Goal: Transaction & Acquisition: Book appointment/travel/reservation

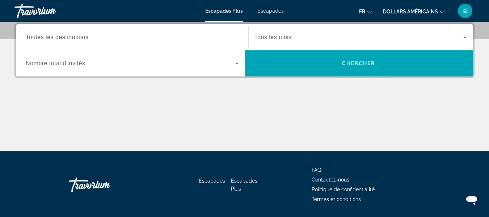
scroll to position [190, 0]
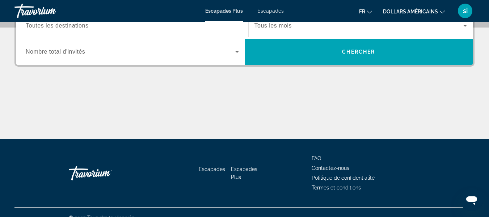
click at [114, 59] on div "Widget de recherche" at bounding box center [132, 52] width 213 height 20
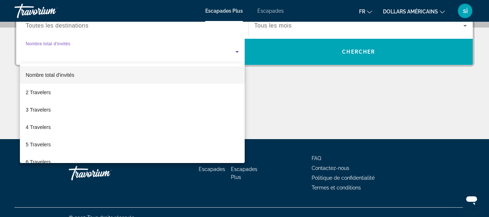
scroll to position [177, 0]
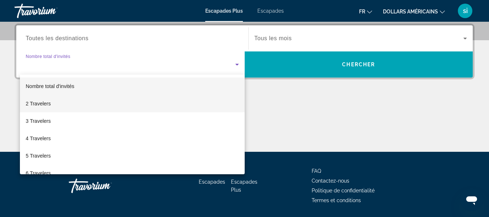
click at [98, 108] on mat-option "2 Travelers" at bounding box center [132, 103] width 225 height 17
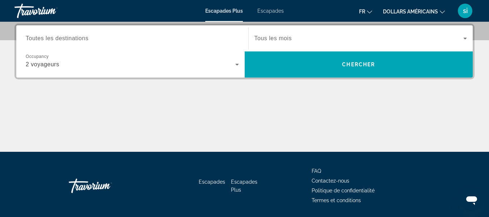
click at [305, 188] on div "Escapades Escapades Plus FAQ Contactez-nous Politique de confidentialité Termes…" at bounding box center [244, 186] width 460 height 68
click at [422, 38] on span "Widget de recherche" at bounding box center [359, 38] width 209 height 9
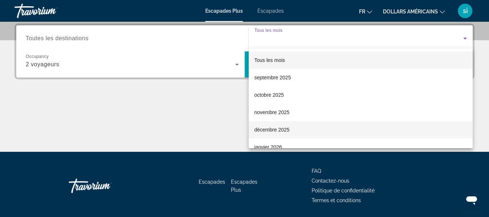
click at [323, 129] on mat-option "décembre 2025" at bounding box center [361, 129] width 224 height 17
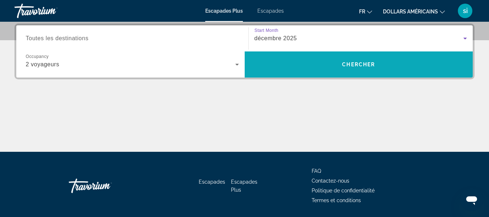
click at [399, 66] on span "Widget de recherche" at bounding box center [359, 64] width 228 height 17
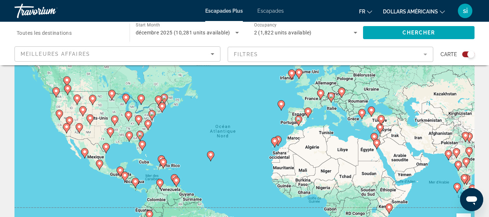
scroll to position [51, 0]
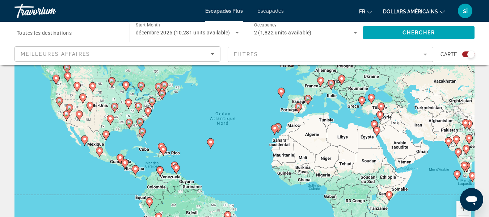
click at [383, 51] on mat-form-field "Filtres" at bounding box center [331, 54] width 206 height 15
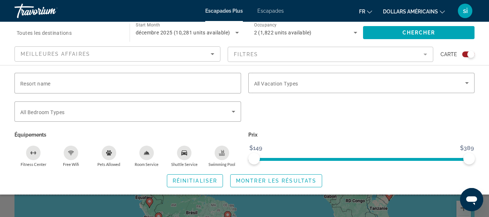
scroll to position [0, 0]
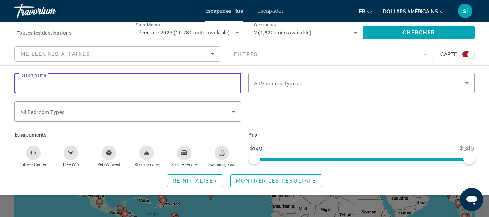
click at [207, 86] on input "Resort name" at bounding box center [127, 83] width 215 height 9
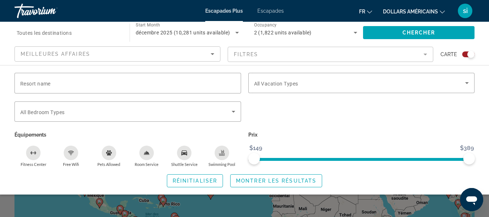
click at [399, 104] on div "Search widget" at bounding box center [362, 115] width 234 height 28
click at [424, 9] on font "dollars américains" at bounding box center [410, 12] width 55 height 6
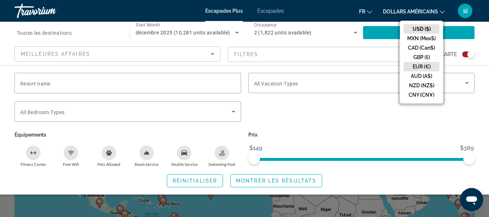
click at [422, 67] on button "EUR (€)" at bounding box center [422, 66] width 36 height 9
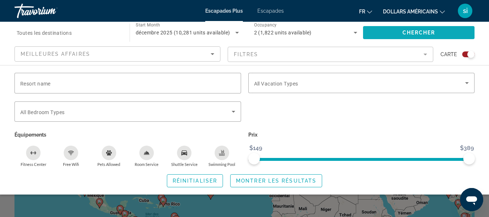
click at [390, 31] on span "Search widget" at bounding box center [419, 32] width 112 height 17
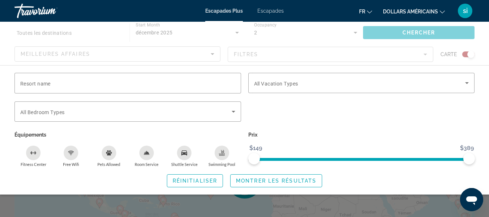
click at [273, 11] on font "Escapades" at bounding box center [270, 11] width 26 height 6
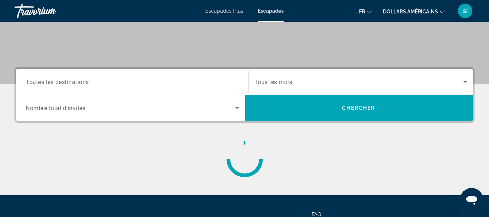
scroll to position [125, 0]
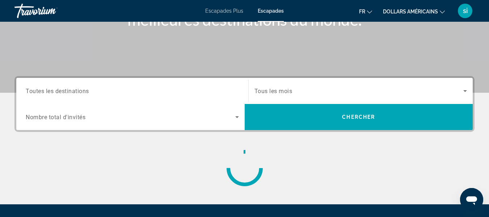
click at [270, 91] on span "Tous les mois" at bounding box center [274, 91] width 38 height 7
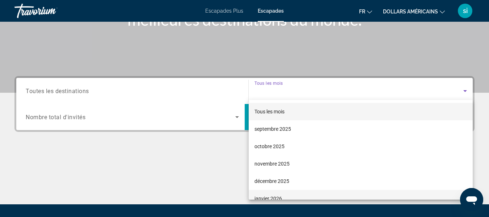
scroll to position [177, 0]
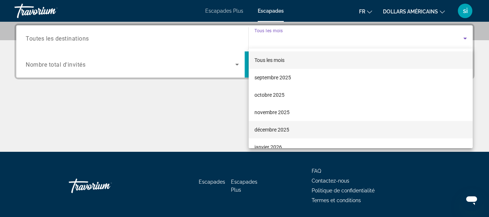
click at [313, 128] on mat-option "décembre 2025" at bounding box center [361, 129] width 224 height 17
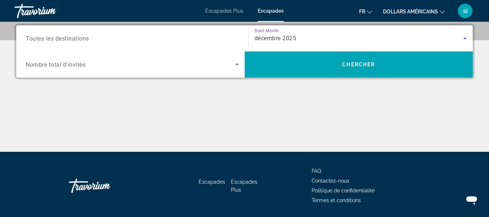
click at [210, 68] on span "Search widget" at bounding box center [131, 64] width 210 height 9
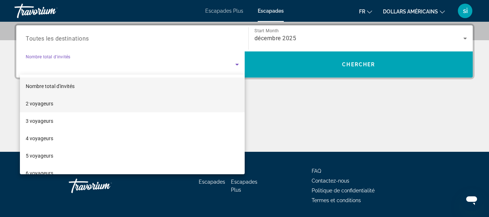
click at [134, 105] on mat-option "2 voyageurs" at bounding box center [132, 103] width 225 height 17
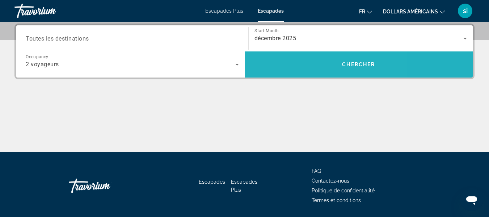
click at [302, 65] on span "Search widget" at bounding box center [359, 64] width 228 height 17
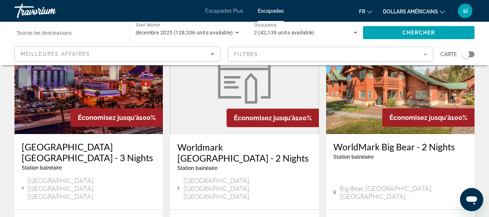
scroll to position [58, 0]
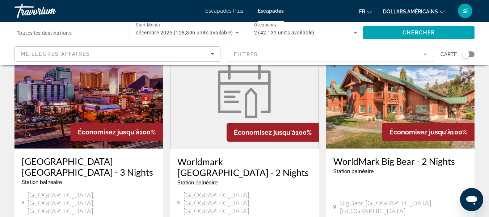
click at [424, 52] on mat-form-field "Filtres" at bounding box center [331, 54] width 206 height 15
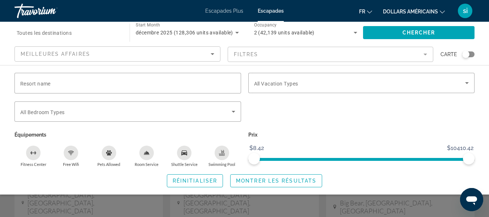
click at [428, 52] on mat-form-field "Filtres" at bounding box center [331, 54] width 206 height 15
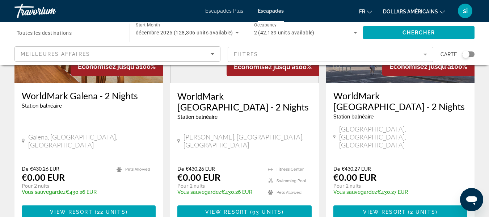
scroll to position [1020, 0]
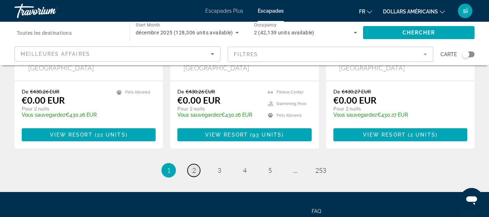
click at [197, 164] on link "page 2" at bounding box center [194, 170] width 13 height 13
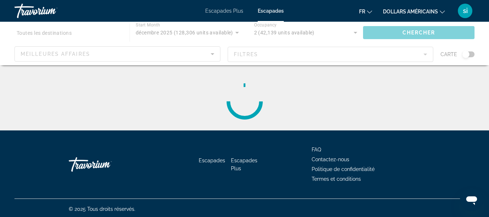
click at [393, 44] on div "Contenu principal" at bounding box center [244, 43] width 489 height 43
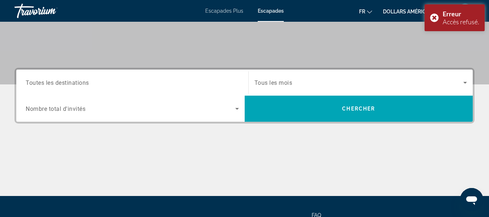
scroll to position [132, 0]
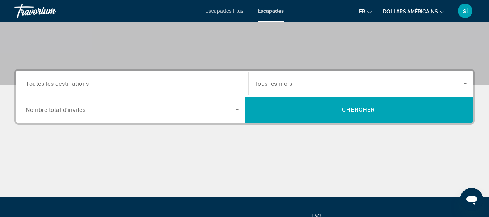
click at [386, 91] on div "Search widget" at bounding box center [361, 83] width 213 height 20
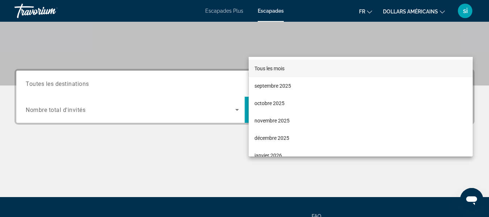
scroll to position [177, 0]
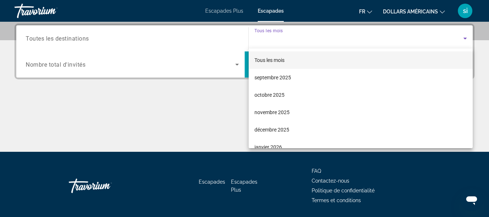
click at [386, 91] on mat-option "octobre 2025" at bounding box center [361, 94] width 224 height 17
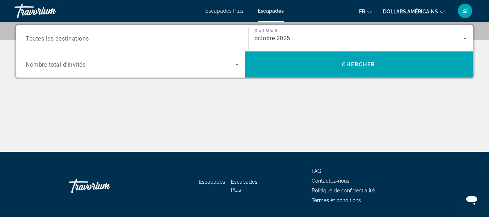
click at [360, 28] on div "octobre 2025" at bounding box center [361, 38] width 213 height 20
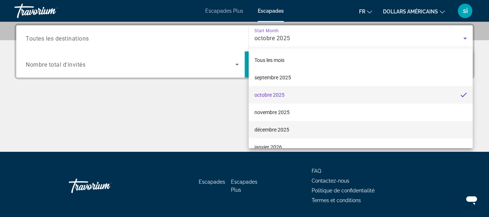
click at [311, 129] on mat-option "décembre 2025" at bounding box center [361, 129] width 224 height 17
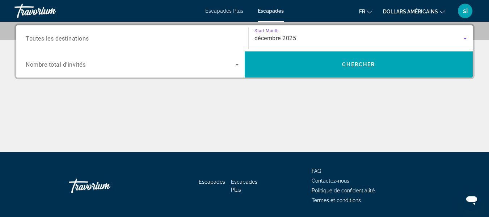
click at [232, 62] on span "Search widget" at bounding box center [131, 64] width 210 height 9
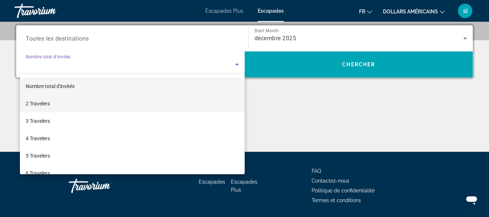
click at [93, 106] on mat-option "2 Travelers" at bounding box center [132, 103] width 225 height 17
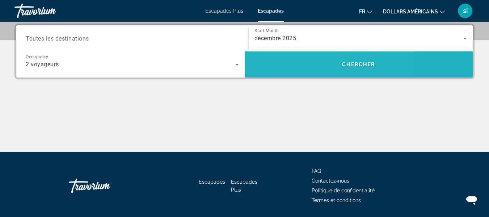
click at [306, 57] on span "Search widget" at bounding box center [359, 64] width 228 height 17
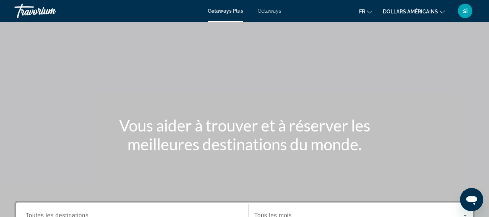
scroll to position [190, 0]
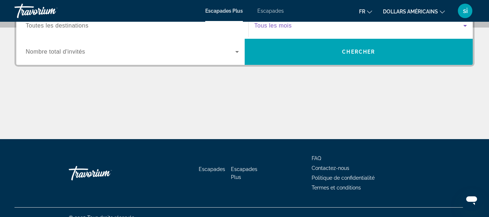
click at [459, 24] on span "Widget de recherche" at bounding box center [359, 25] width 209 height 9
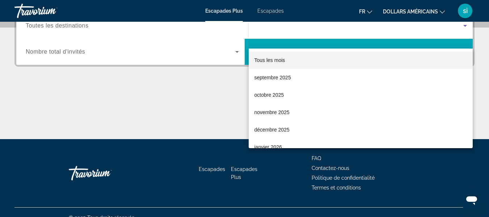
scroll to position [177, 0]
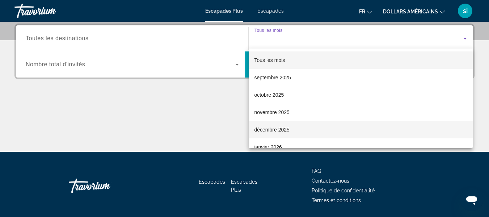
click at [291, 126] on mat-option "décembre 2025" at bounding box center [361, 129] width 224 height 17
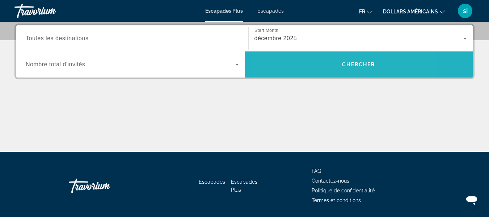
click at [317, 74] on span "Widget de recherche" at bounding box center [359, 64] width 228 height 26
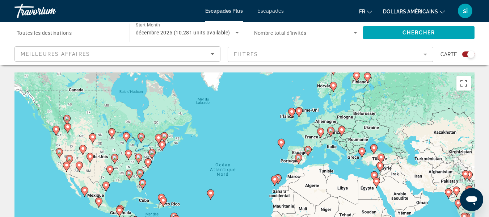
click at [303, 55] on mat-form-field "Filtres" at bounding box center [331, 54] width 206 height 15
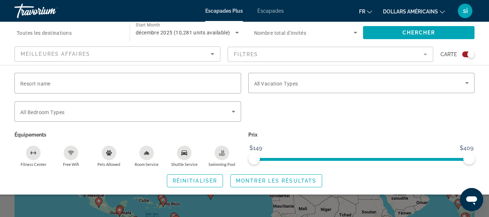
click at [434, 59] on div "Meilleures affaires Filtres Carte" at bounding box center [244, 54] width 460 height 16
click at [278, 85] on span "All Vacation Types" at bounding box center [276, 84] width 44 height 6
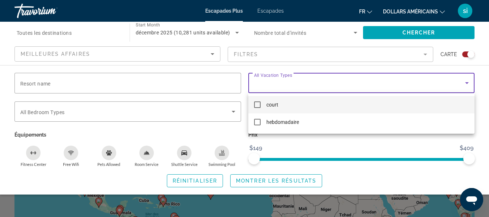
click at [232, 136] on div at bounding box center [244, 108] width 489 height 217
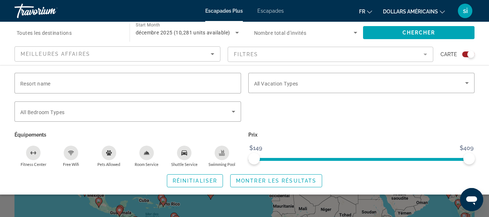
click at [356, 32] on icon "Search widget" at bounding box center [356, 33] width 4 height 2
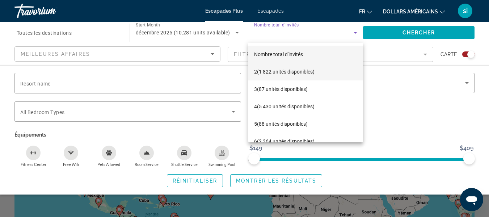
click at [298, 69] on font "(1 822 unités disponibles)" at bounding box center [286, 72] width 58 height 6
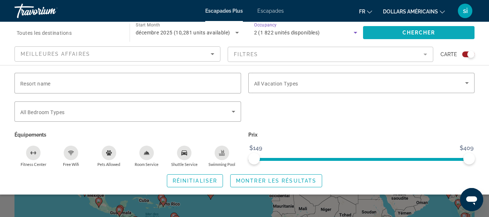
click at [394, 29] on span "Search widget" at bounding box center [419, 32] width 112 height 17
click at [278, 10] on font "Escapades" at bounding box center [270, 11] width 26 height 6
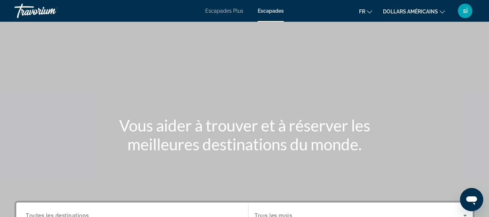
click at [231, 9] on font "Escapades Plus" at bounding box center [224, 11] width 38 height 6
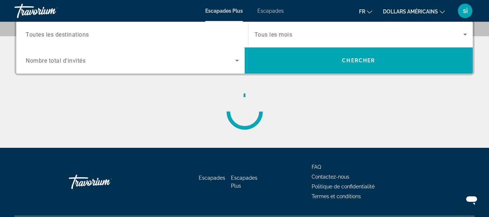
scroll to position [190, 0]
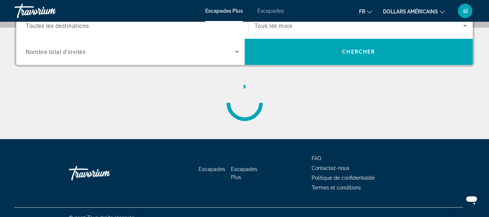
click at [281, 24] on span "Tous les mois" at bounding box center [274, 25] width 38 height 7
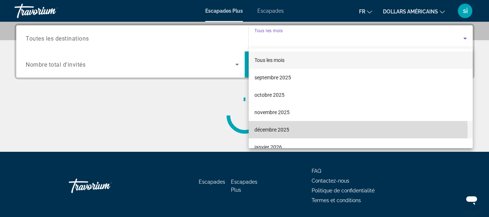
click at [304, 132] on mat-option "décembre 2025" at bounding box center [361, 129] width 224 height 17
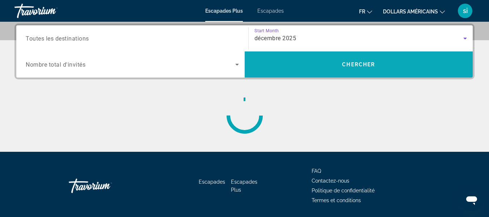
click at [321, 54] on span "Search widget" at bounding box center [359, 64] width 228 height 26
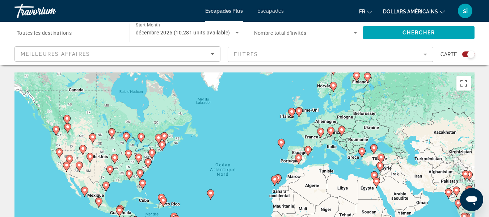
click at [155, 62] on app-map-search-filters "Meilleures affaires Filtres Carte" at bounding box center [244, 54] width 475 height 22
click at [148, 55] on div "Meilleures affaires" at bounding box center [116, 54] width 190 height 9
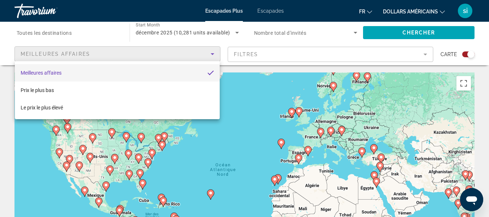
click at [98, 47] on div at bounding box center [244, 108] width 489 height 217
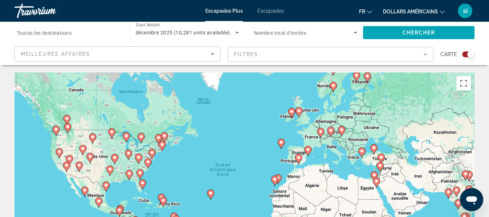
click at [309, 152] on icon "Contenu principal" at bounding box center [307, 150] width 7 height 9
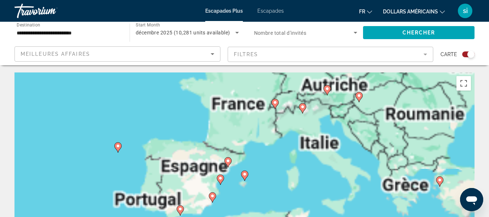
drag, startPoint x: 213, startPoint y: 203, endPoint x: 245, endPoint y: 147, distance: 64.2
click at [245, 147] on div "Pour naviguer, appuyez sur les touches fléchées. Pour activer le glissement ave…" at bounding box center [244, 180] width 460 height 217
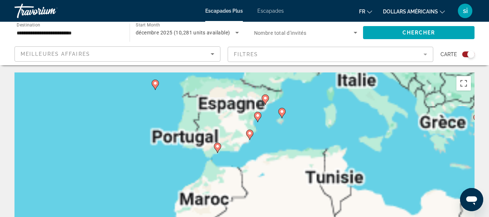
click at [248, 133] on icon "Contenu principal" at bounding box center [249, 134] width 7 height 9
type input "**********"
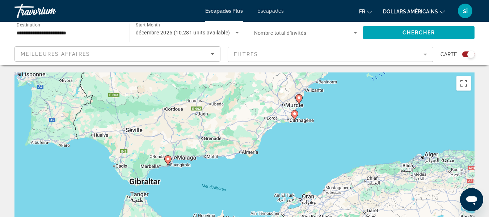
drag, startPoint x: 197, startPoint y: 202, endPoint x: 252, endPoint y: 125, distance: 94.7
click at [252, 125] on div "Pour naviguer, appuyez sur les touches fléchées. Pour activer le glissement ave…" at bounding box center [244, 180] width 460 height 217
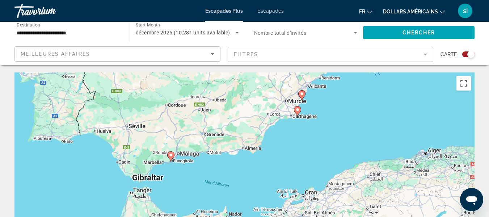
click at [171, 156] on image "Contenu principal" at bounding box center [171, 155] width 4 height 4
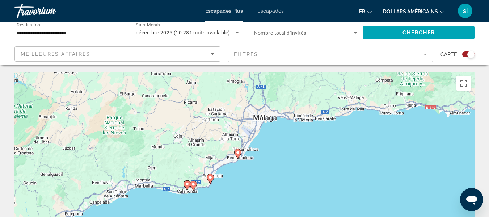
drag, startPoint x: 320, startPoint y: 115, endPoint x: 258, endPoint y: 123, distance: 61.7
click at [258, 123] on div "Pour activer le glissement avec le clavier, appuyez sur Alt+Entrée. Une fois ce…" at bounding box center [244, 180] width 460 height 217
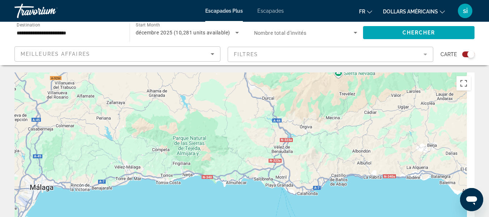
drag, startPoint x: 267, startPoint y: 151, endPoint x: 192, endPoint y: 184, distance: 82.3
click at [192, 184] on div "Pour activer le glissement avec le clavier, appuyez sur Alt+Entrée. Une fois ce…" at bounding box center [244, 180] width 460 height 217
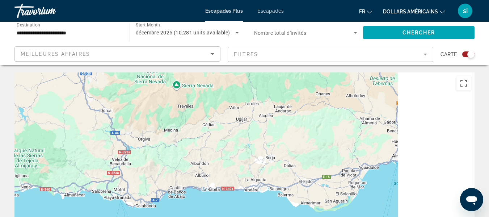
drag, startPoint x: 274, startPoint y: 148, endPoint x: 161, endPoint y: 136, distance: 112.8
click at [161, 136] on div "Pour activer le glissement avec le clavier, appuyez sur Alt+Entrée. Une fois ce…" at bounding box center [244, 180] width 460 height 217
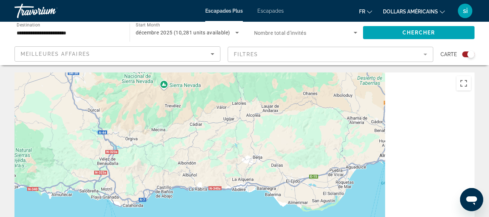
drag, startPoint x: 272, startPoint y: 147, endPoint x: 163, endPoint y: 169, distance: 110.8
click at [163, 169] on div "Contenu principal" at bounding box center [244, 180] width 460 height 217
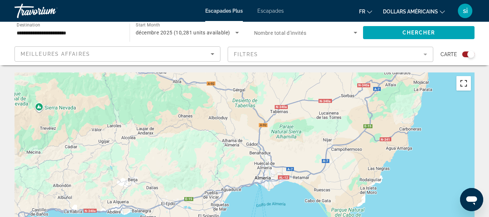
click at [460, 88] on button "Passer en plein écran" at bounding box center [464, 83] width 14 height 14
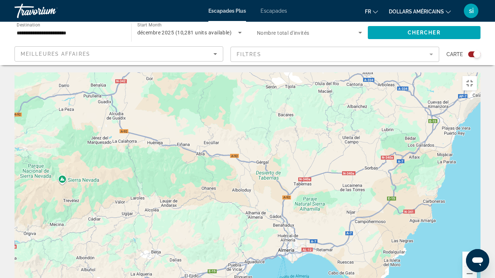
drag, startPoint x: 328, startPoint y: 81, endPoint x: 348, endPoint y: 153, distance: 75.3
click at [348, 153] on div "Contenu principal" at bounding box center [247, 180] width 466 height 217
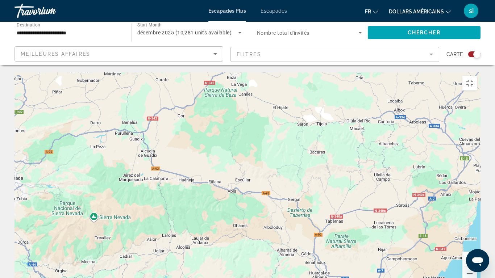
drag, startPoint x: 283, startPoint y: 127, endPoint x: 332, endPoint y: 178, distance: 70.2
click at [331, 178] on div "Contenu principal" at bounding box center [247, 180] width 466 height 217
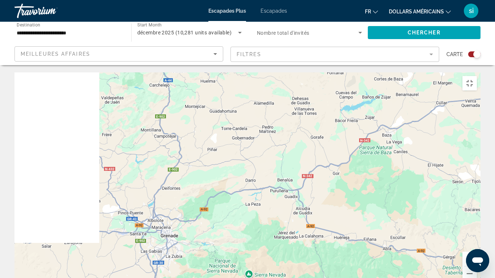
drag, startPoint x: 273, startPoint y: 148, endPoint x: 364, endPoint y: 165, distance: 92.2
click at [363, 165] on div "Contenu principal" at bounding box center [247, 180] width 466 height 217
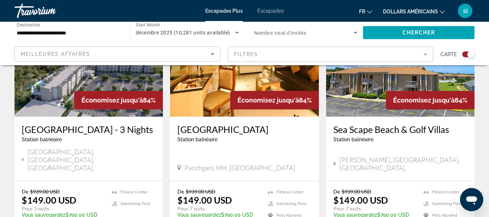
scroll to position [317, 0]
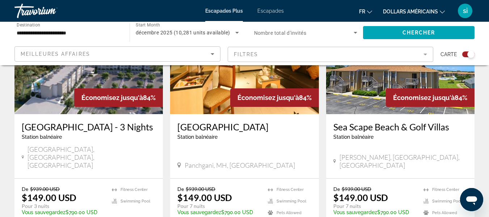
click at [83, 27] on div "**********" at bounding box center [69, 32] width 104 height 21
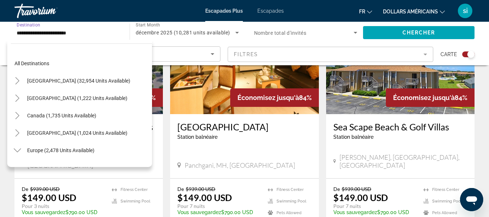
scroll to position [304, 0]
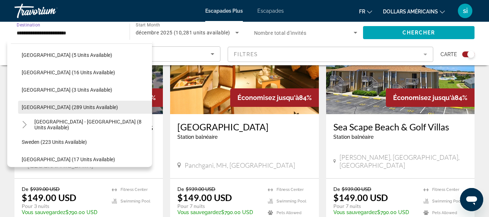
click at [54, 106] on span "Spain (289 units available)" at bounding box center [70, 107] width 96 height 6
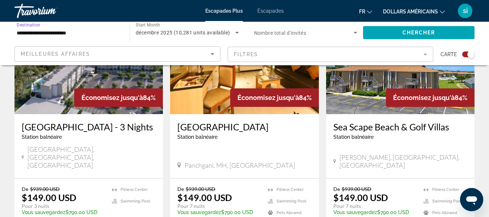
click at [95, 34] on input "**********" at bounding box center [69, 33] width 104 height 9
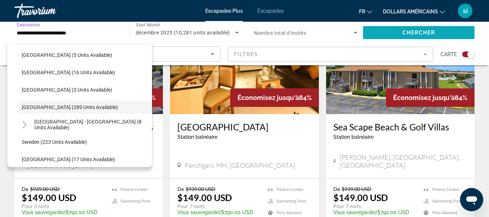
click at [422, 33] on span "Chercher" at bounding box center [419, 33] width 33 height 6
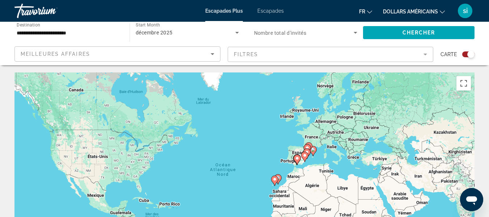
click at [294, 139] on div "Pour activer le glissement avec le clavier, appuyez sur Alt+Entrée. Une fois ce…" at bounding box center [244, 180] width 460 height 217
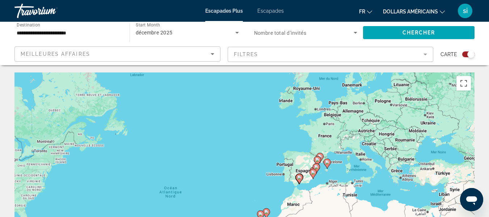
click at [294, 139] on div "Pour activer le glissement avec le clavier, appuyez sur Alt+Entrée. Une fois ce…" at bounding box center [244, 180] width 460 height 217
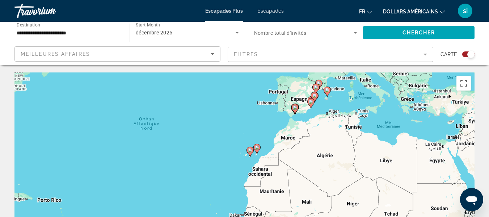
drag, startPoint x: 311, startPoint y: 183, endPoint x: 306, endPoint y: 105, distance: 78.4
click at [306, 105] on div "Pour activer le glissement avec le clavier, appuyez sur Alt+Entrée. Une fois ce…" at bounding box center [244, 180] width 460 height 217
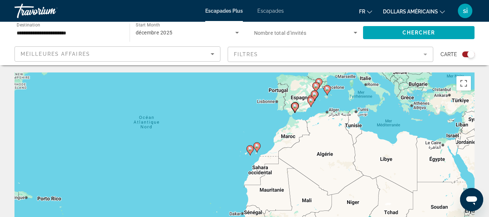
click at [317, 104] on div "Pour activer le glissement avec le clavier, appuyez sur Alt+Entrée. Une fois ce…" at bounding box center [244, 180] width 460 height 217
click at [322, 119] on div "Pour activer le glissement avec le clavier, appuyez sur Alt+Entrée. Une fois ce…" at bounding box center [244, 180] width 460 height 217
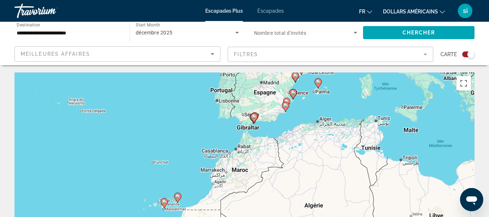
drag, startPoint x: 259, startPoint y: 153, endPoint x: 251, endPoint y: 163, distance: 13.2
click at [251, 163] on div "Pour activer le glissement avec le clavier, appuyez sur Alt+Entrée. Une fois ce…" at bounding box center [244, 180] width 460 height 217
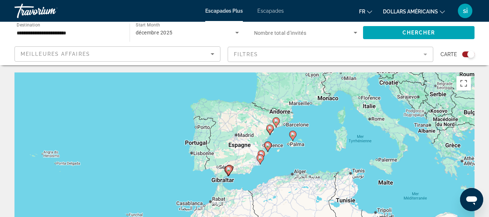
drag, startPoint x: 297, startPoint y: 129, endPoint x: 273, endPoint y: 181, distance: 57.7
click at [273, 181] on div "Pour activer le glissement avec le clavier, appuyez sur Alt+Entrée. Une fois ce…" at bounding box center [244, 180] width 460 height 217
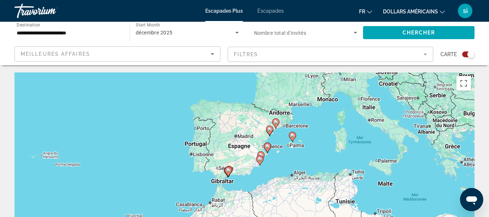
click at [260, 159] on image "Contenu principal" at bounding box center [260, 159] width 4 height 4
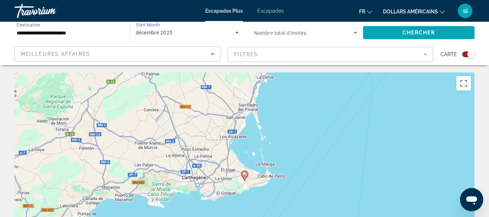
click at [234, 34] on icon "Search widget" at bounding box center [237, 32] width 9 height 9
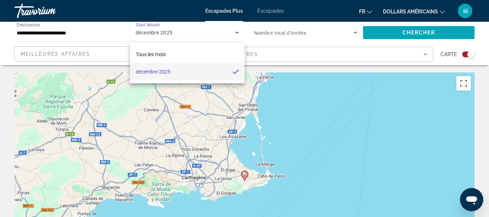
click at [239, 31] on div at bounding box center [244, 108] width 489 height 217
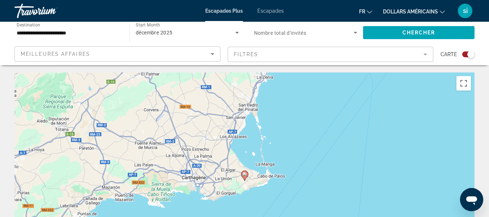
click at [245, 175] on image "Contenu principal" at bounding box center [245, 174] width 4 height 4
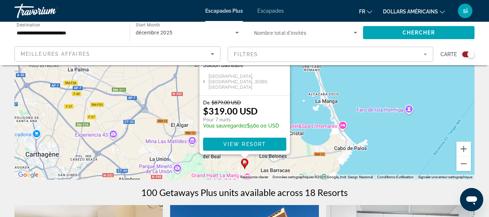
scroll to position [113, 0]
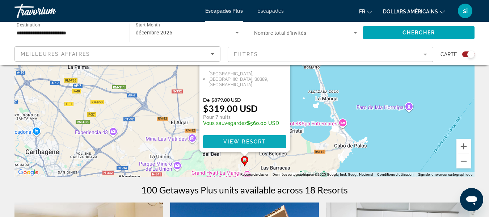
click at [265, 142] on span "View Resort" at bounding box center [244, 142] width 43 height 6
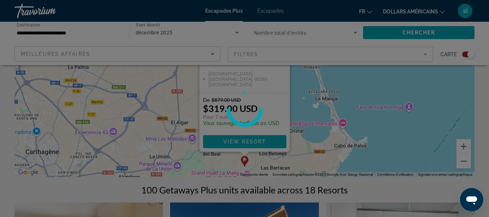
click at [203, 135] on button "View Resort" at bounding box center [244, 141] width 83 height 13
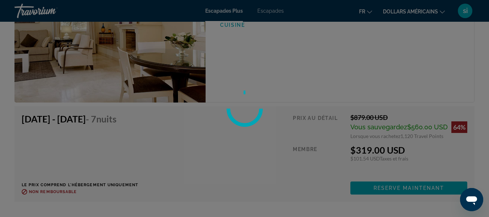
scroll to position [1448, 0]
